Goal: Task Accomplishment & Management: Complete application form

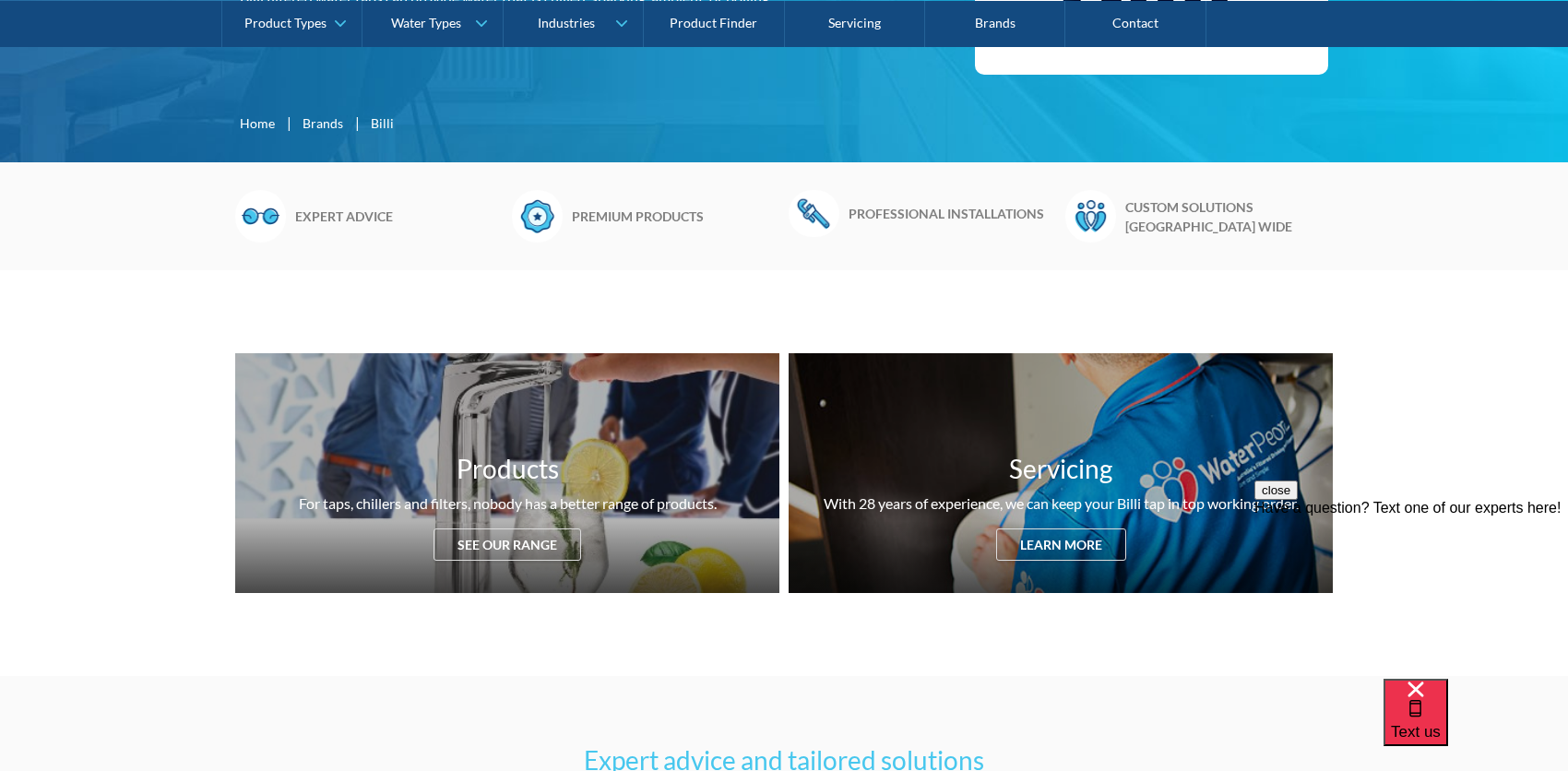
scroll to position [461, 0]
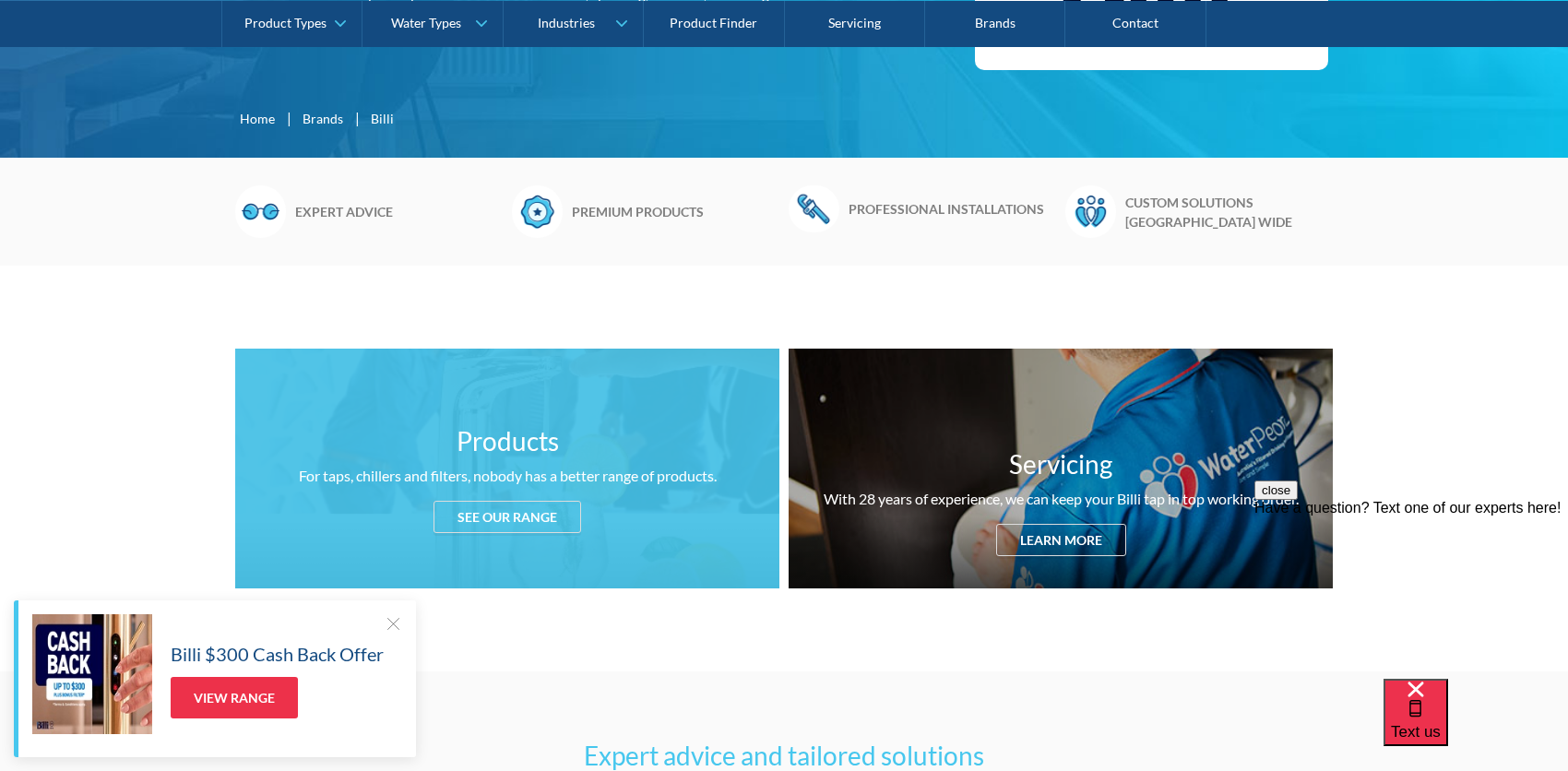
click at [502, 511] on div "See our range" at bounding box center [507, 516] width 148 height 33
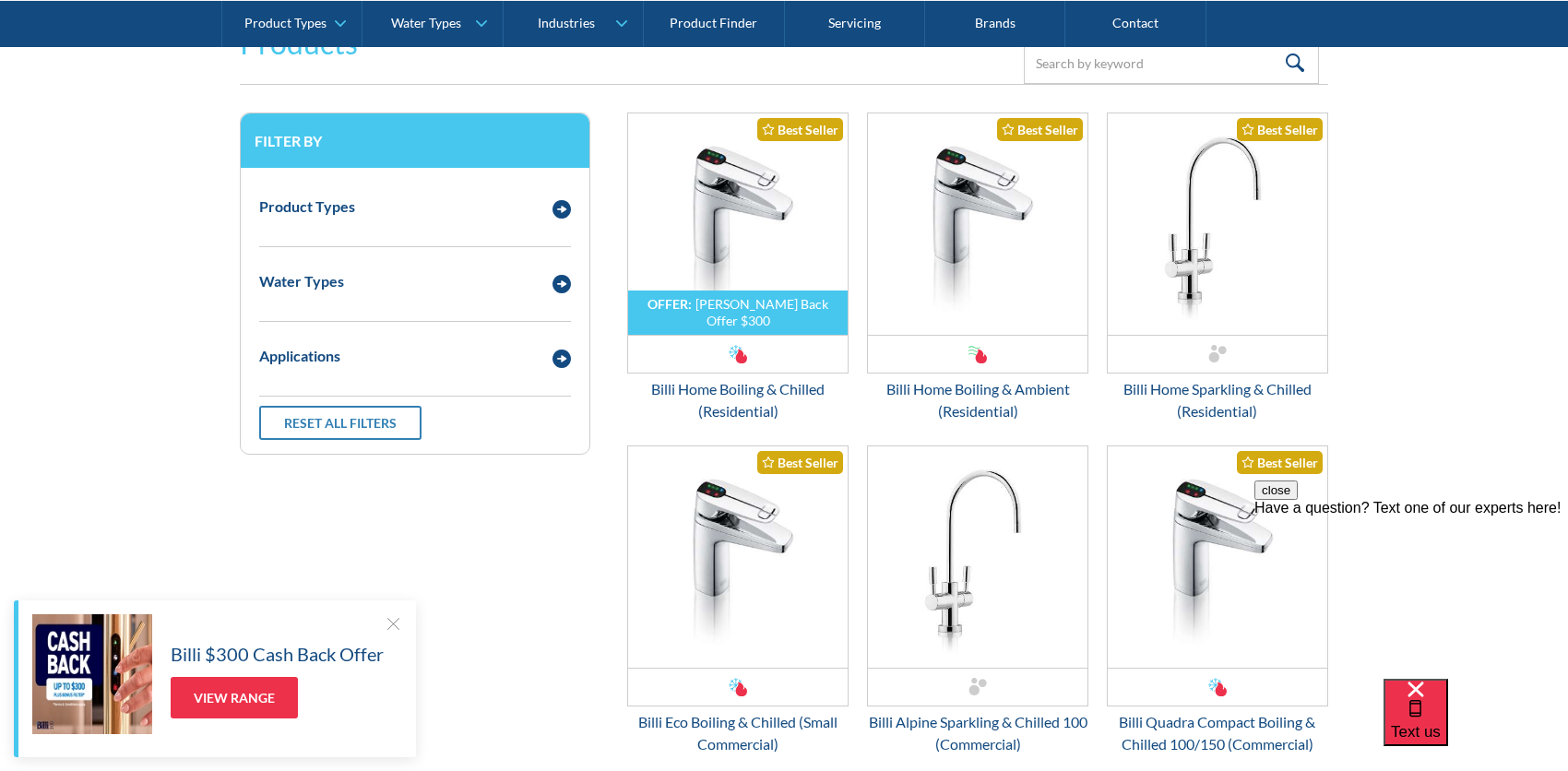
scroll to position [2433, 0]
click at [707, 318] on div "Billi Cash Back Offer $300" at bounding box center [762, 311] width 133 height 33
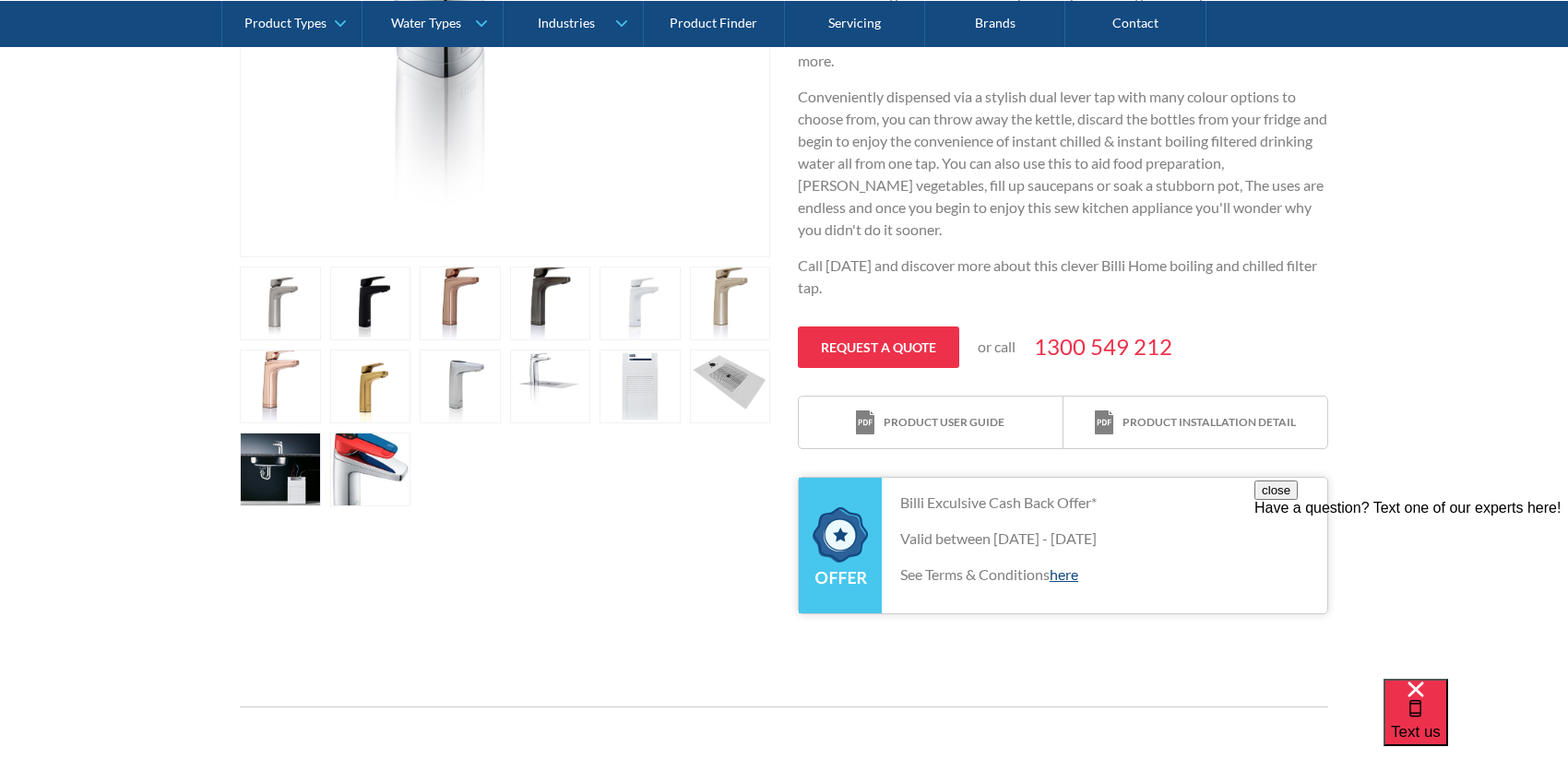
scroll to position [738, 0]
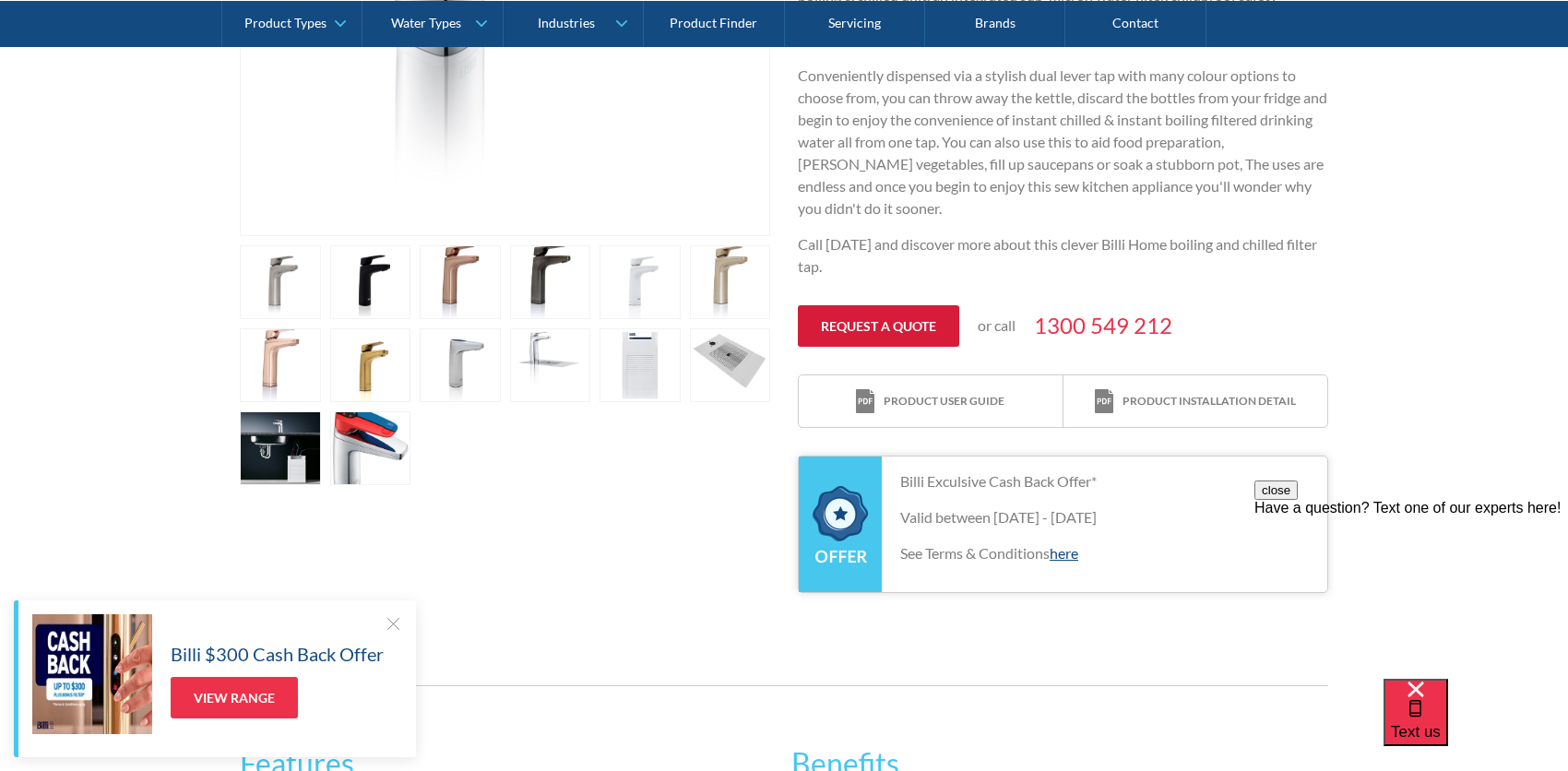
click at [876, 322] on link "Request a quote" at bounding box center [879, 326] width 162 height 42
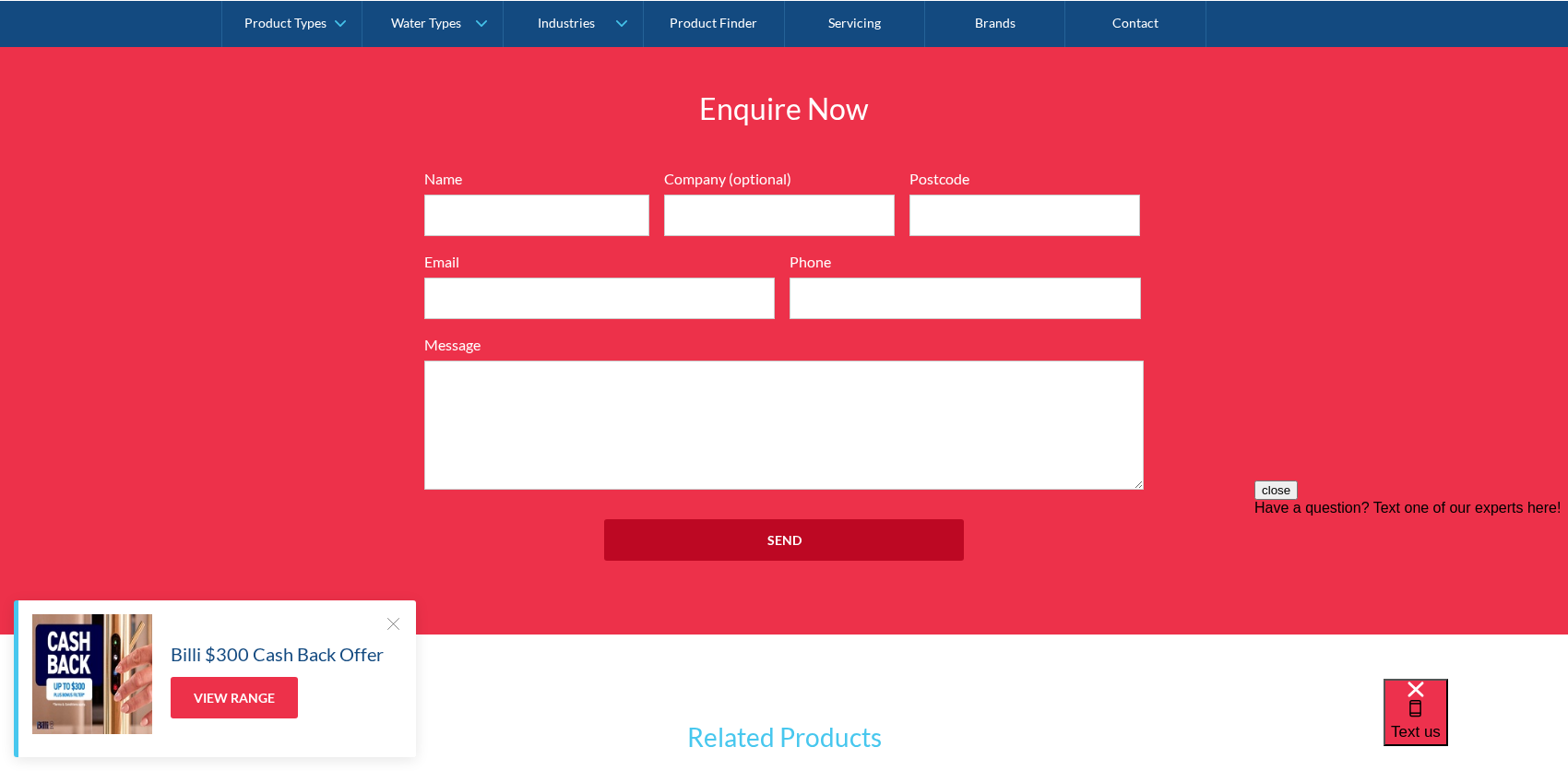
scroll to position [2421, 0]
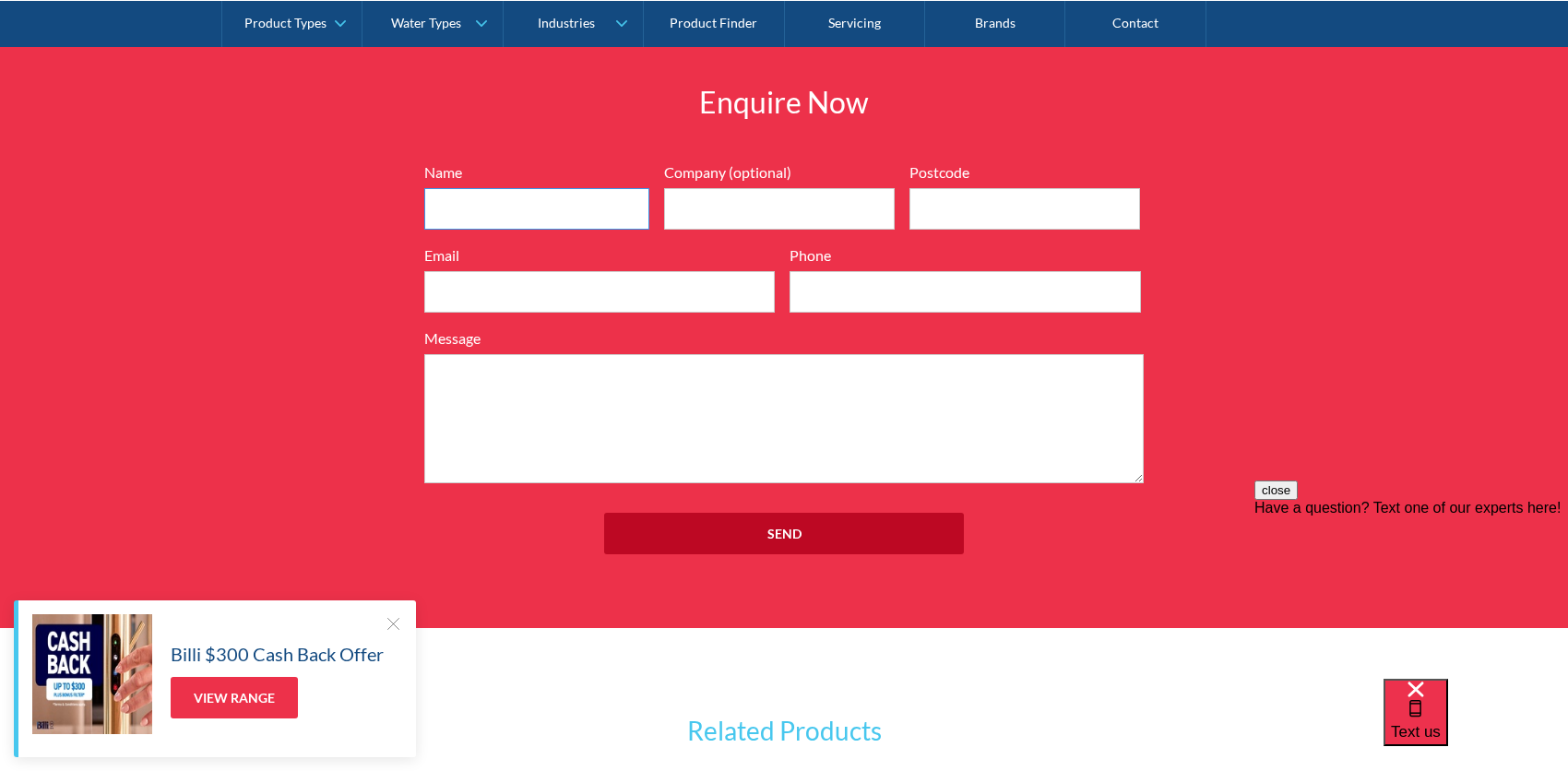
click at [563, 188] on input "Name" at bounding box center [537, 208] width 225 height 42
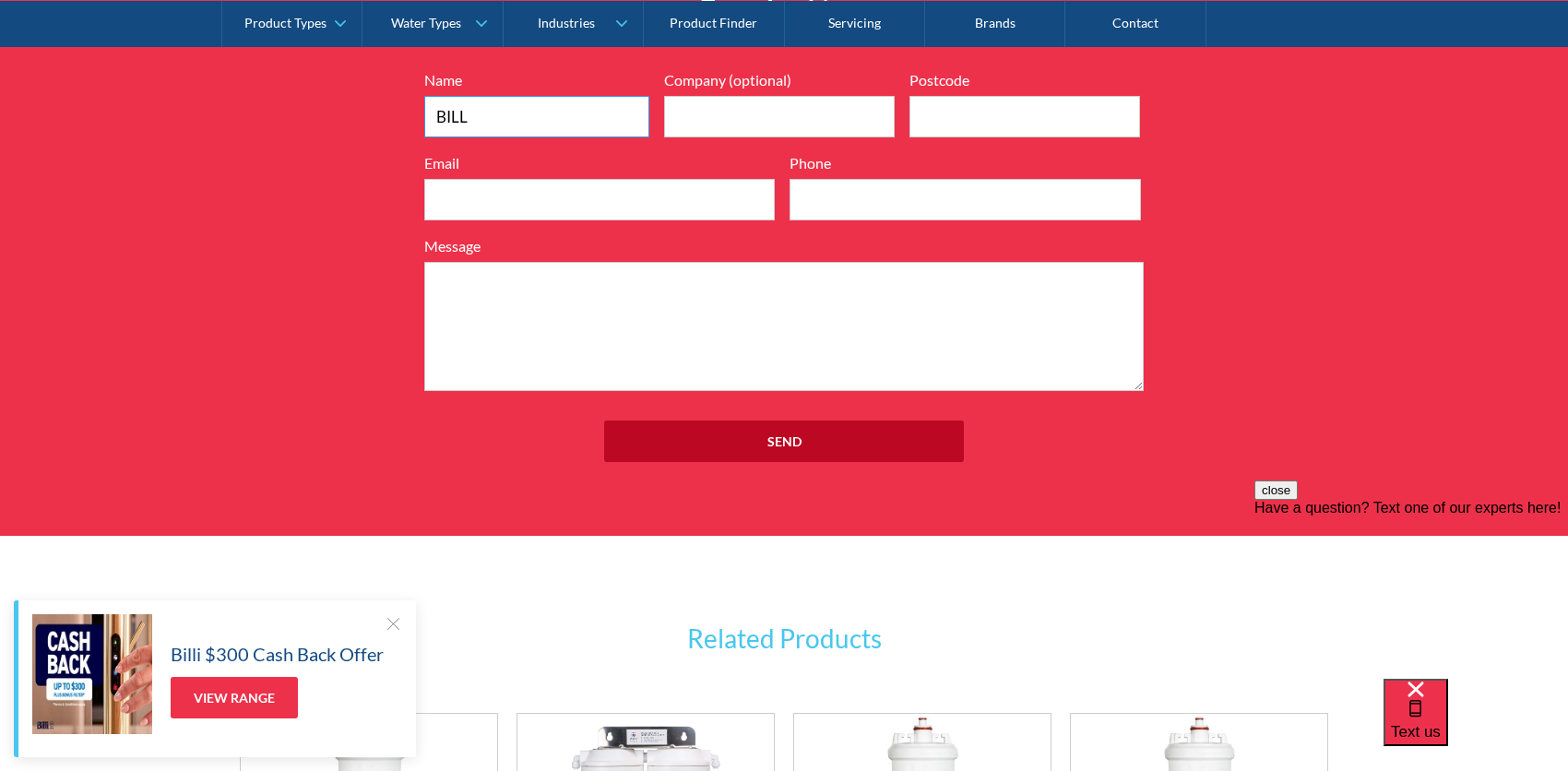
scroll to position [2513, 0]
type input "BILL"
click at [961, 96] on input "Postcode" at bounding box center [1025, 116] width 231 height 42
type input "3142"
type input "0413373341"
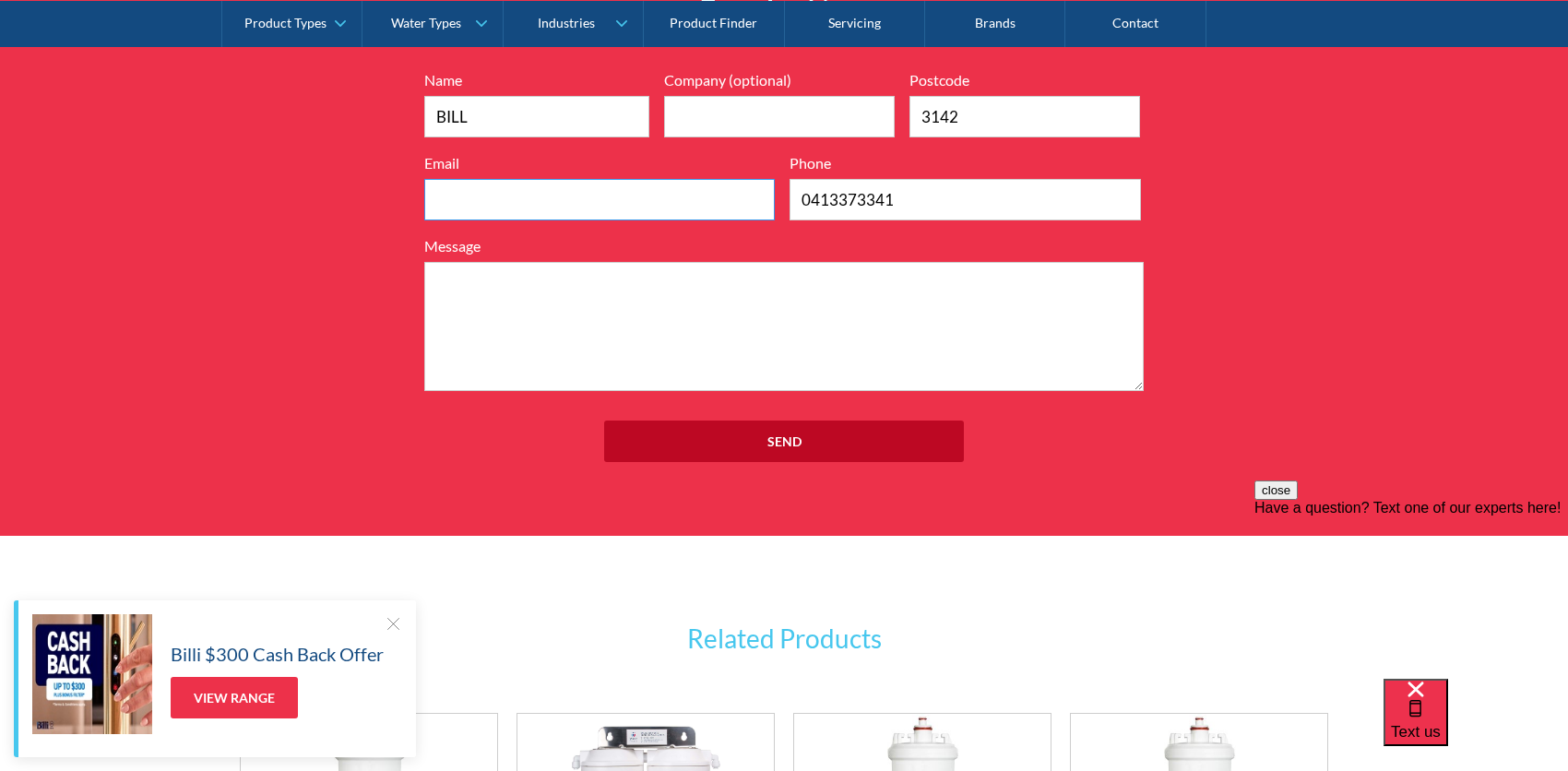
click at [536, 179] on input "Email" at bounding box center [599, 199] width 351 height 42
type input "billbyass@hotmail.com"
click at [493, 262] on textarea "Message" at bounding box center [783, 326] width 719 height 129
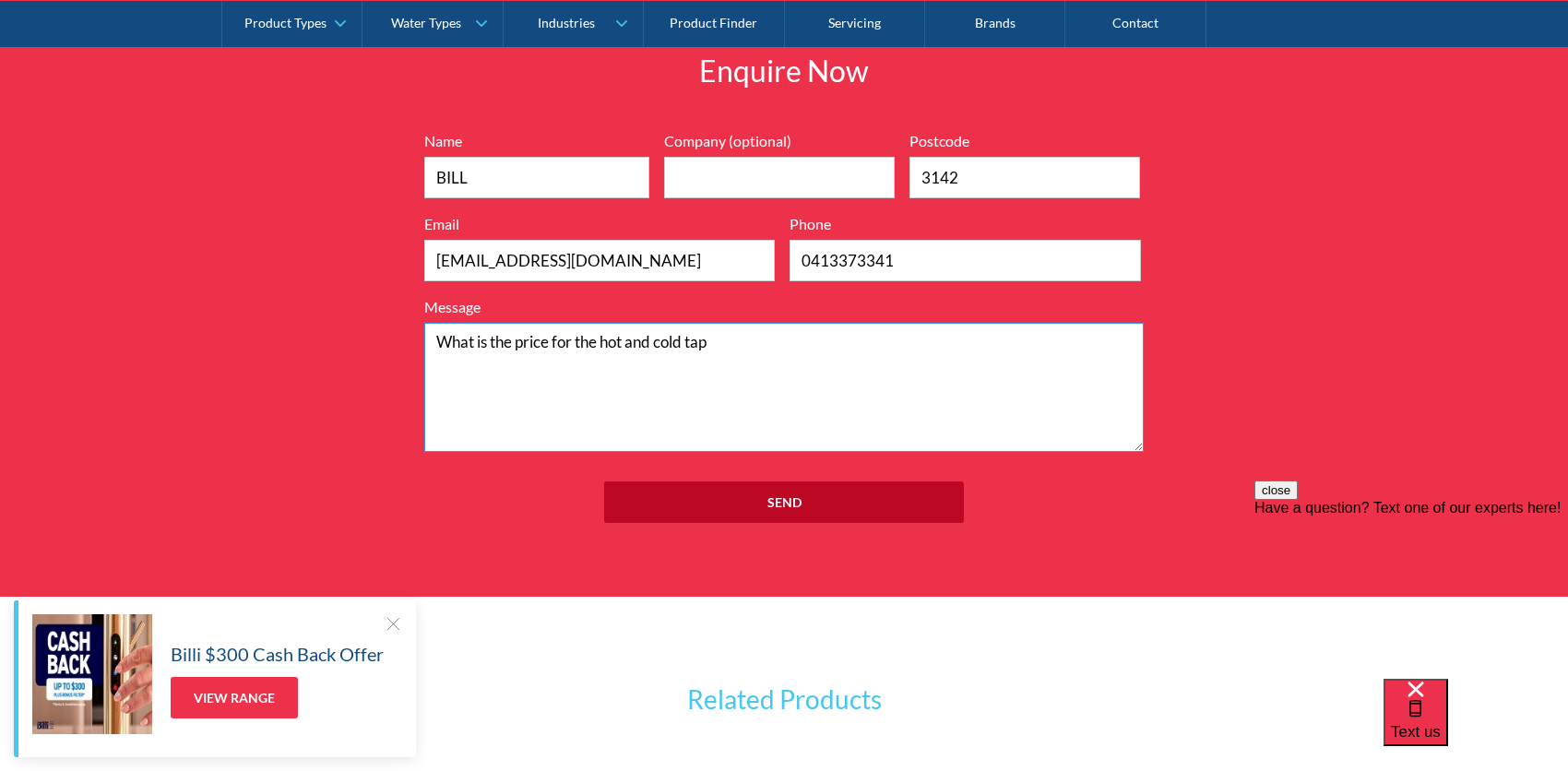
scroll to position [2421, 0]
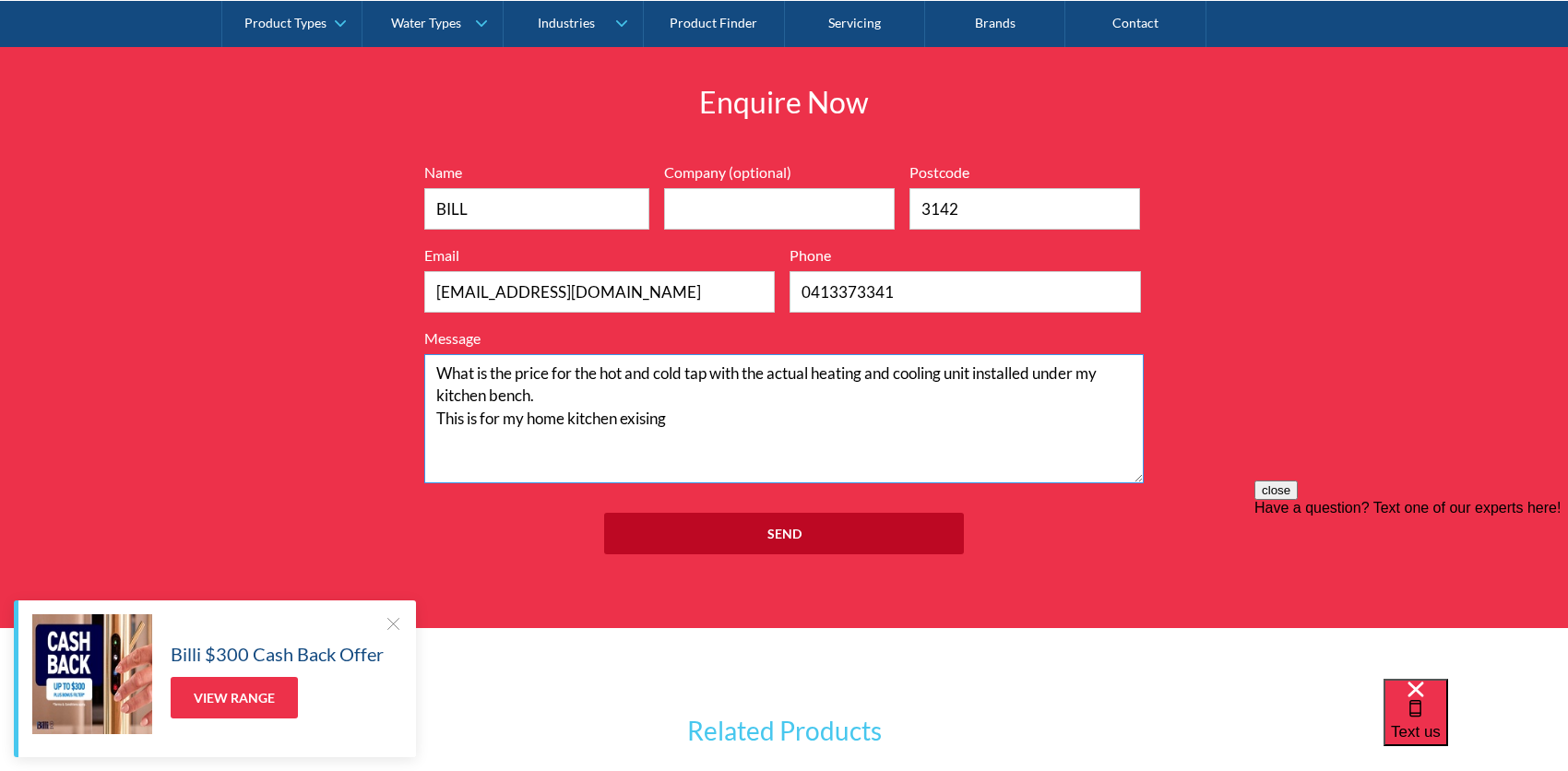
click at [649, 394] on textarea "What is the price for the hot and cold tap with the actual heating and cooling …" at bounding box center [783, 419] width 719 height 129
click at [697, 392] on textarea "What is the price for the hot and cold tap with the actual heating and cooling …" at bounding box center [783, 419] width 719 height 129
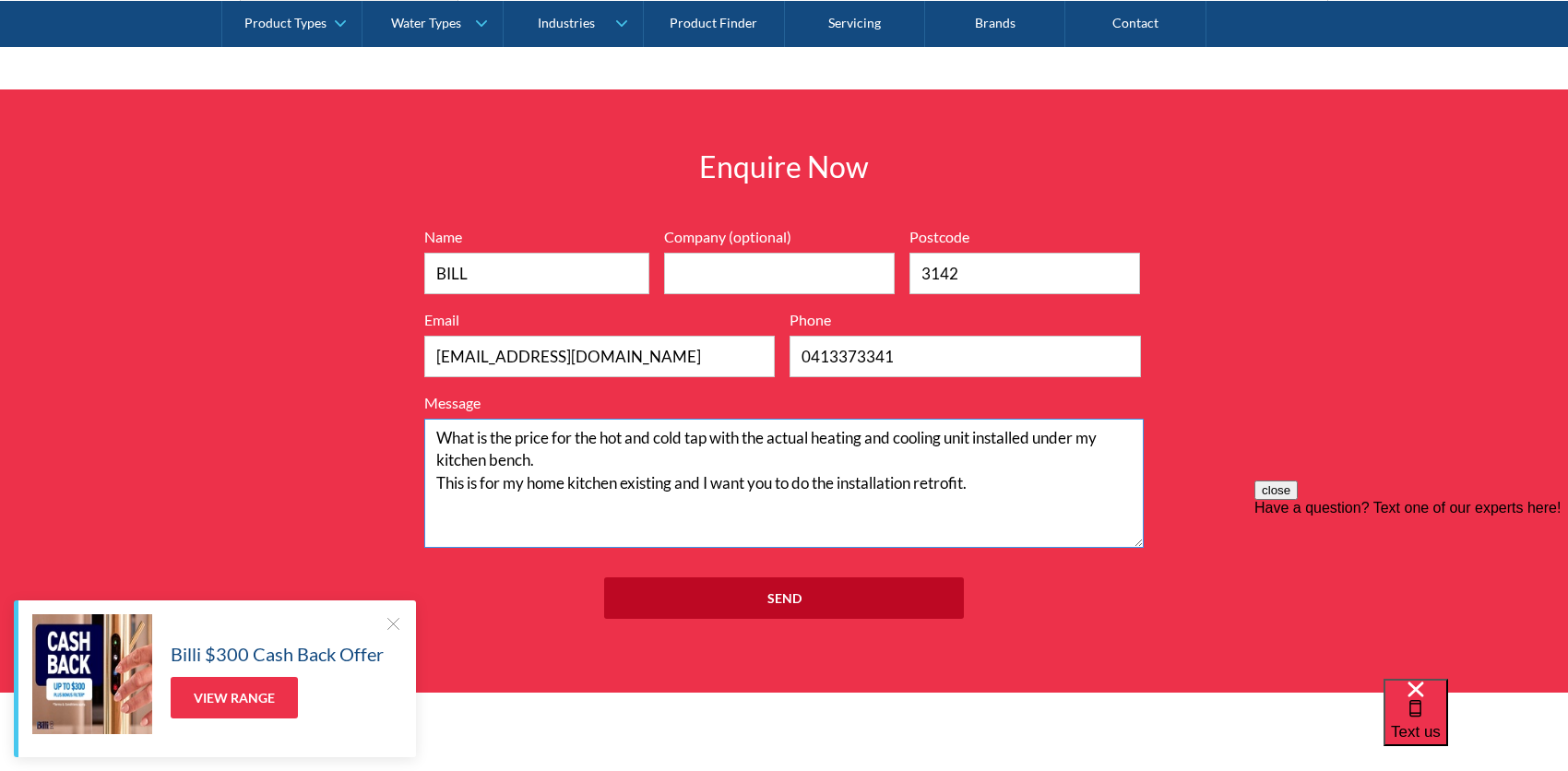
scroll to position [2329, 0]
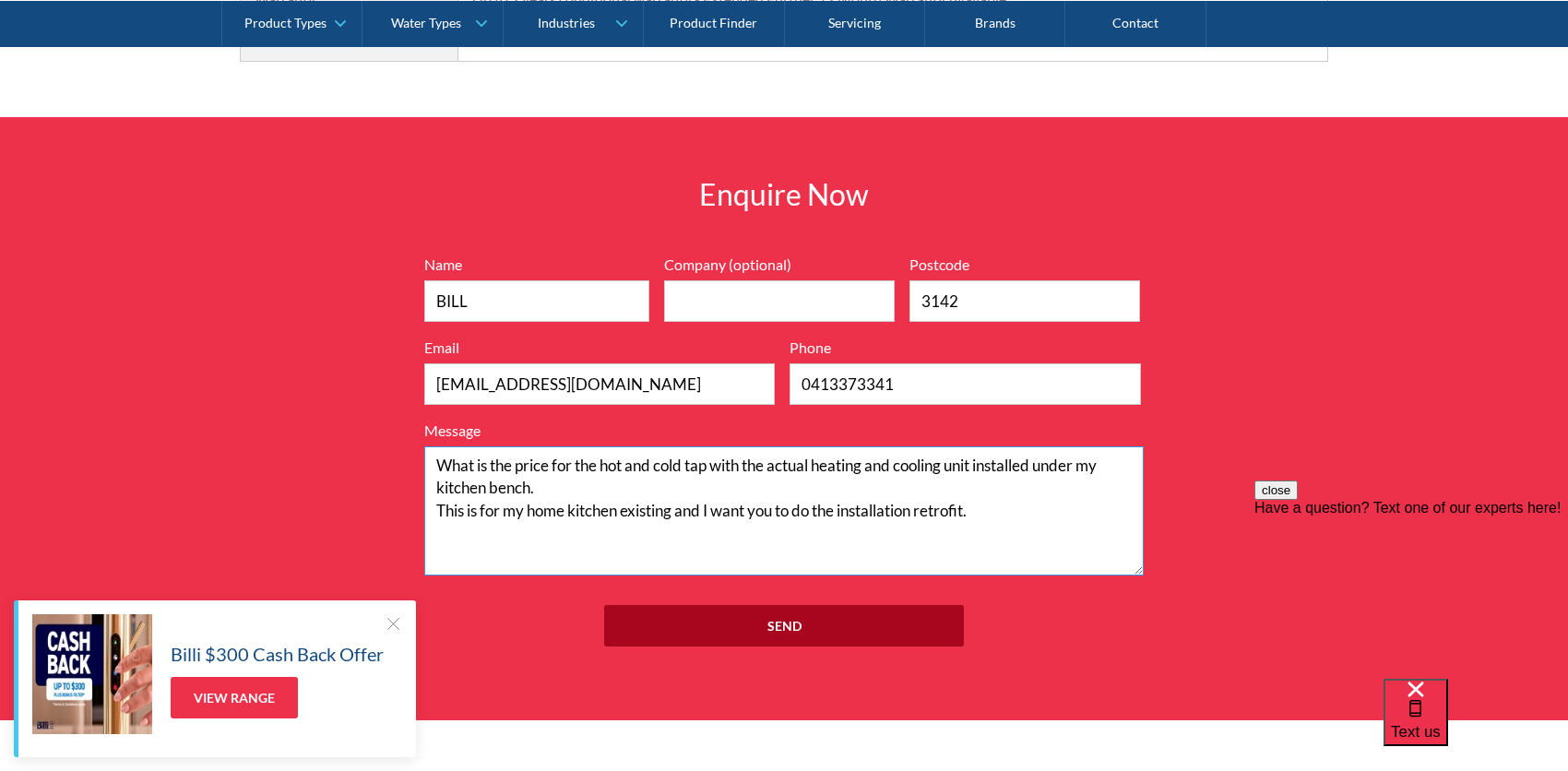
type textarea "What is the price for the hot and cold tap with the actual heating and cooling …"
click at [775, 605] on input "Send" at bounding box center [783, 625] width 360 height 42
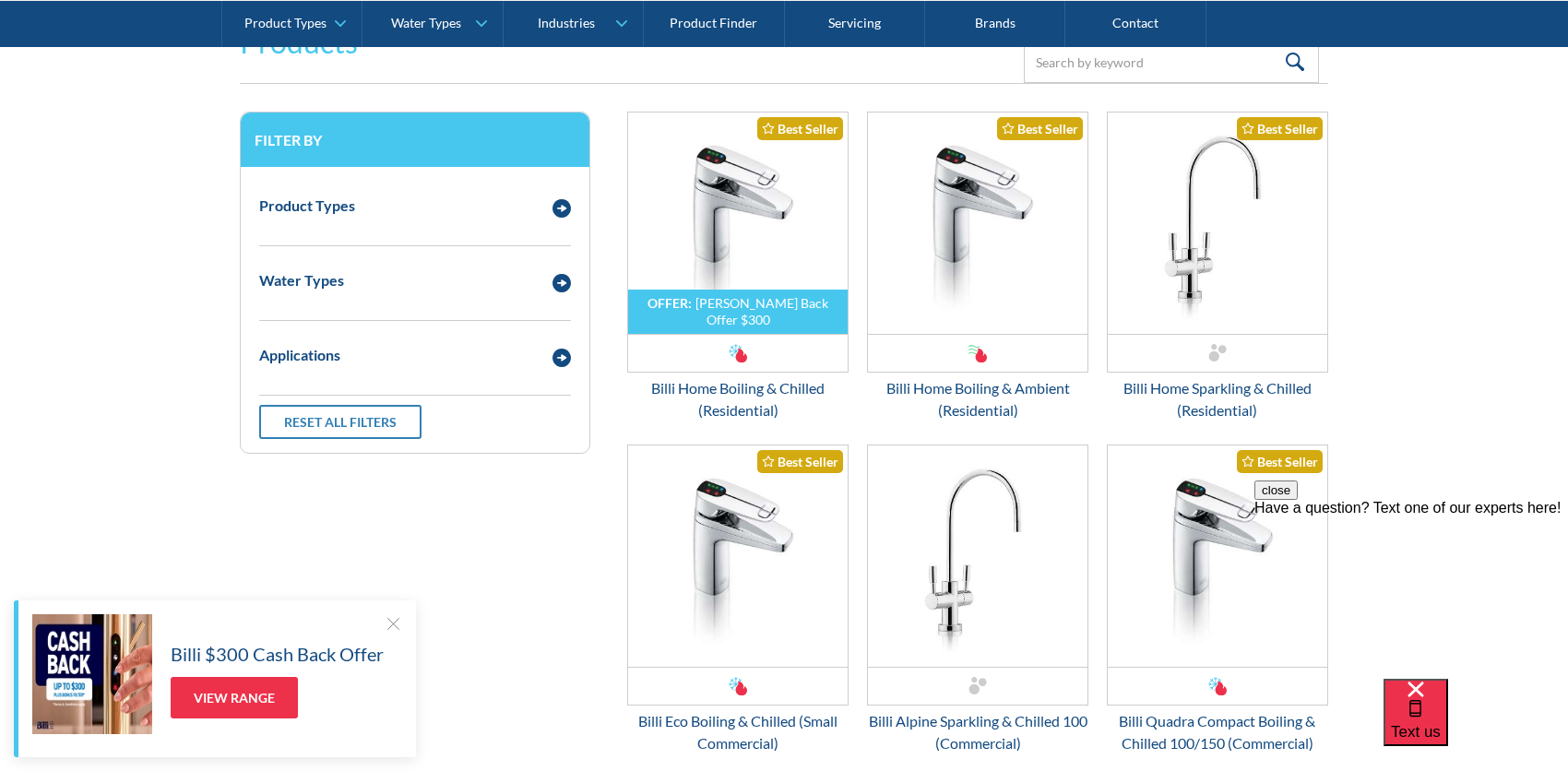
scroll to position [461, 0]
